Goal: Check status: Check status

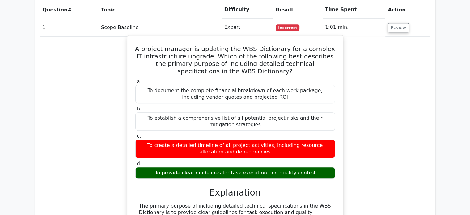
scroll to position [432, 0]
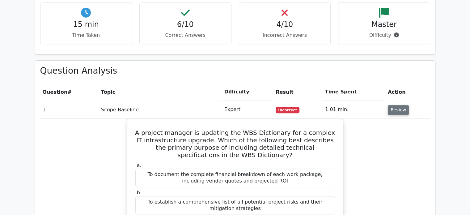
click at [393, 105] on button "Review" at bounding box center [398, 110] width 21 height 10
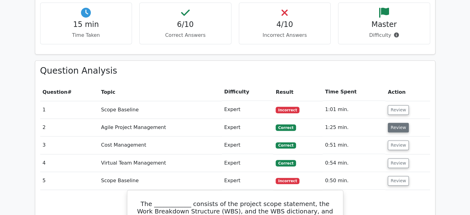
click at [394, 123] on button "Review" at bounding box center [398, 128] width 21 height 10
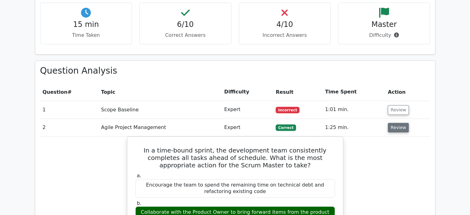
click at [402, 123] on button "Review" at bounding box center [398, 128] width 21 height 10
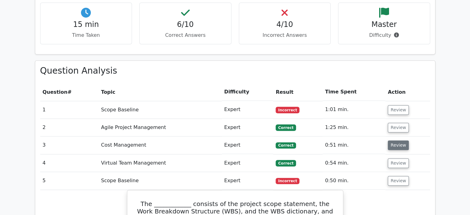
click at [397, 140] on button "Review" at bounding box center [398, 145] width 21 height 10
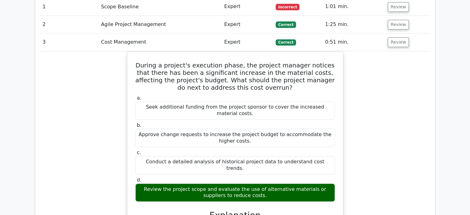
scroll to position [474, 0]
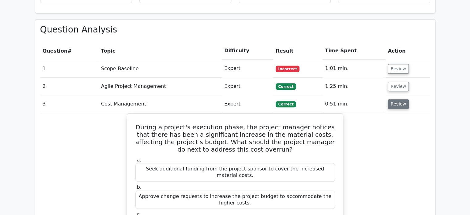
click at [395, 99] on button "Review" at bounding box center [398, 104] width 21 height 10
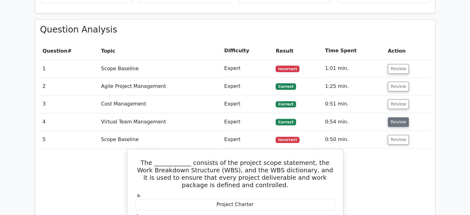
click at [395, 117] on button "Review" at bounding box center [398, 122] width 21 height 10
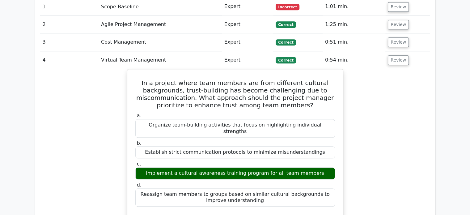
scroll to position [556, 0]
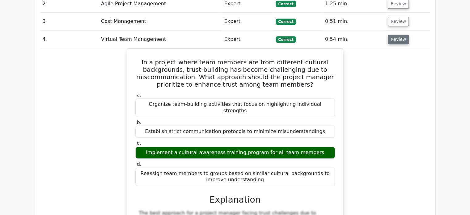
click at [397, 35] on button "Review" at bounding box center [398, 40] width 21 height 10
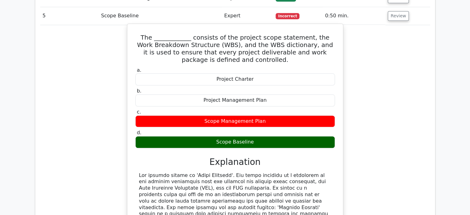
scroll to position [618, 0]
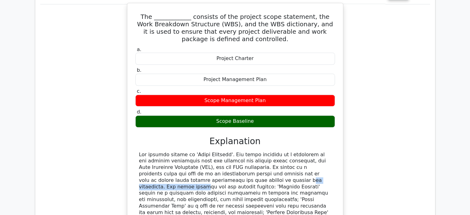
drag, startPoint x: 158, startPoint y: 157, endPoint x: 224, endPoint y: 158, distance: 66.1
click at [224, 158] on div at bounding box center [235, 199] width 192 height 96
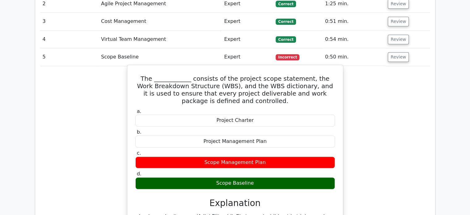
scroll to position [535, 0]
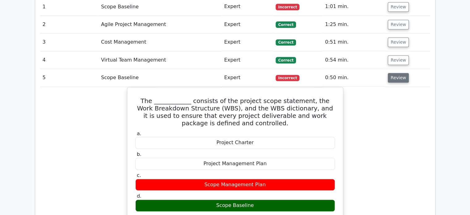
click at [396, 73] on button "Review" at bounding box center [398, 78] width 21 height 10
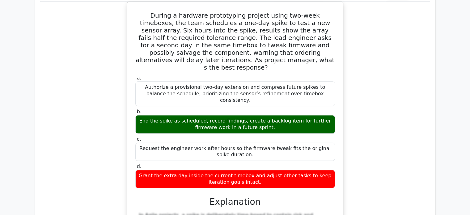
scroll to position [597, 0]
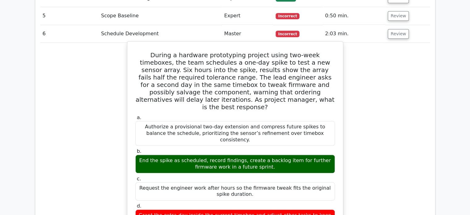
drag, startPoint x: 263, startPoint y: 129, endPoint x: 130, endPoint y: 119, distance: 133.6
click at [130, 119] on div "During a hardware prototyping project using two-week timeboxes, the team schedu…" at bounding box center [235, 207] width 211 height 327
copy div "End the spike as scheduled, record findings, create a backlog item for further …"
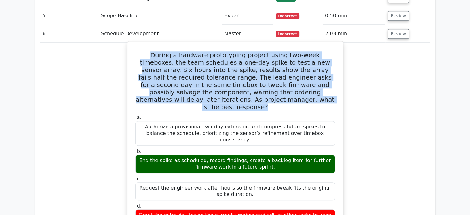
drag, startPoint x: 276, startPoint y: 76, endPoint x: 134, endPoint y: 29, distance: 149.7
click at [135, 51] on h5 "During a hardware prototyping project using two-week timeboxes, the team schedu…" at bounding box center [235, 80] width 201 height 59
copy h5 "During a hardware prototyping project using two-week timeboxes, the team schedu…"
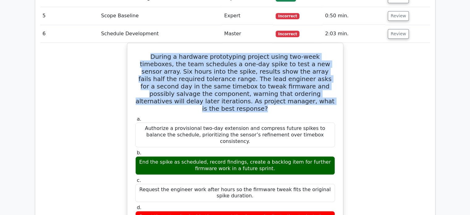
scroll to position [535, 0]
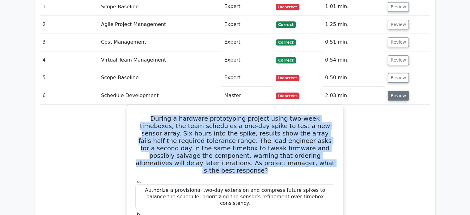
click at [395, 91] on button "Review" at bounding box center [398, 96] width 21 height 10
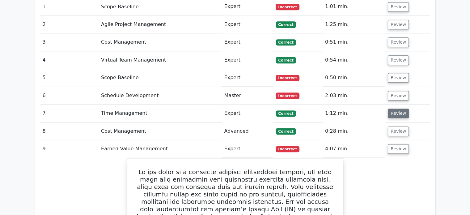
click at [393, 108] on button "Review" at bounding box center [398, 113] width 21 height 10
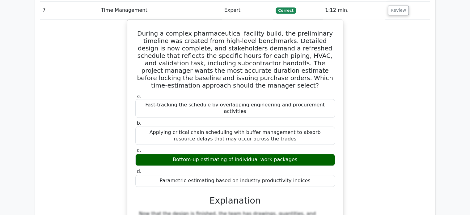
scroll to position [556, 0]
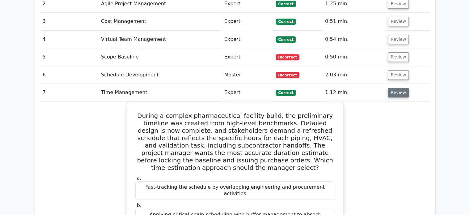
click at [390, 88] on button "Review" at bounding box center [398, 93] width 21 height 10
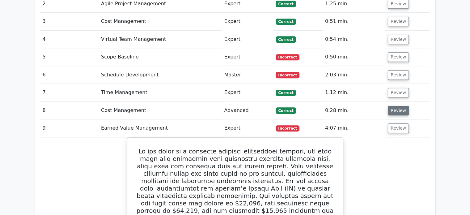
click at [391, 106] on button "Review" at bounding box center [398, 111] width 21 height 10
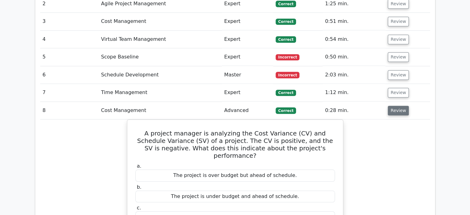
click at [401, 106] on button "Review" at bounding box center [398, 111] width 21 height 10
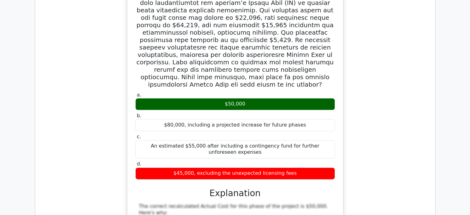
scroll to position [638, 0]
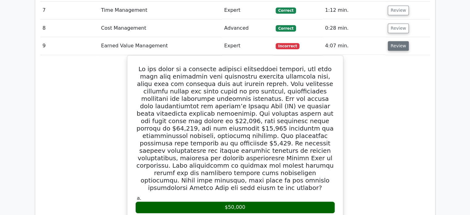
click at [392, 41] on button "Review" at bounding box center [398, 46] width 21 height 10
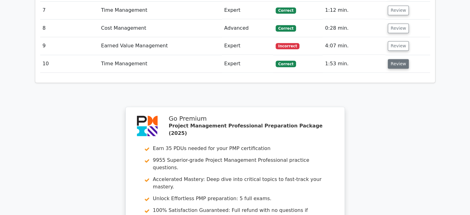
click at [394, 59] on button "Review" at bounding box center [398, 64] width 21 height 10
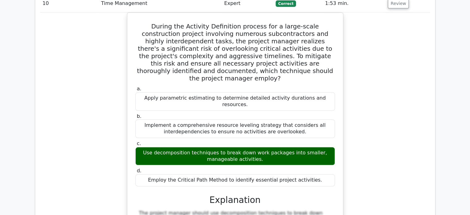
scroll to position [618, 0]
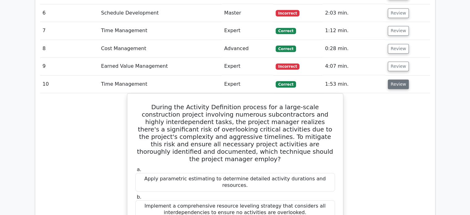
click at [401, 79] on button "Review" at bounding box center [398, 84] width 21 height 10
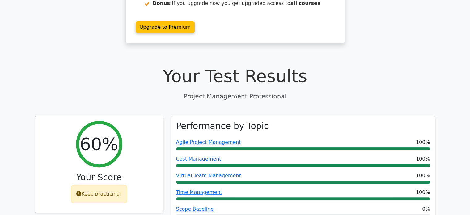
scroll to position [41, 0]
